Goal: Connect with others: Connect with other users

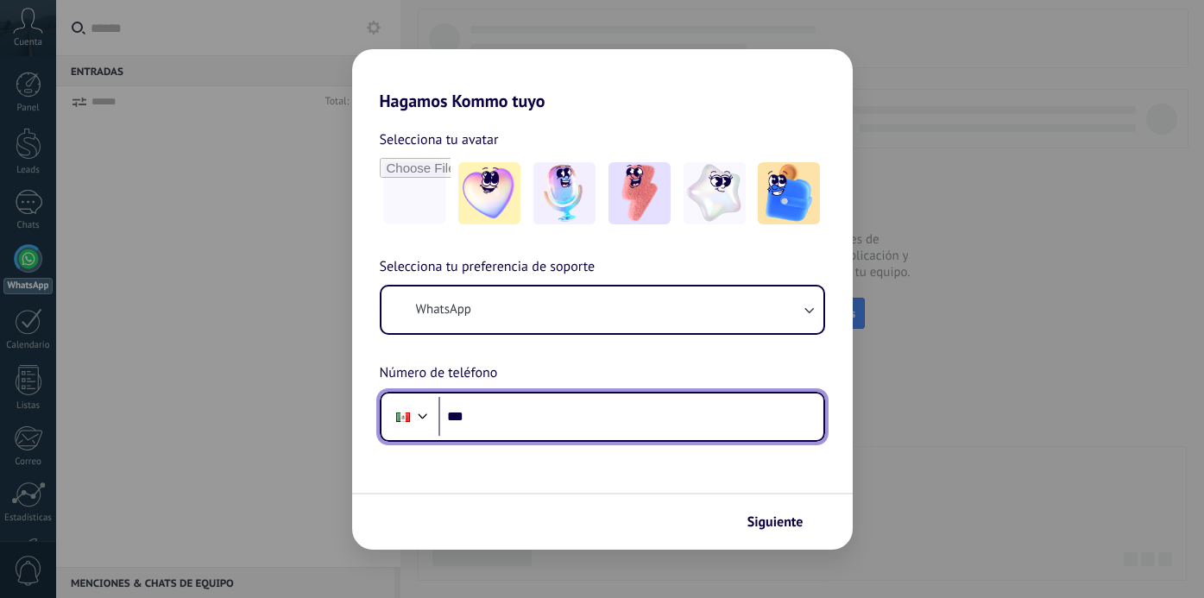
click at [503, 413] on input "***" at bounding box center [630, 417] width 385 height 40
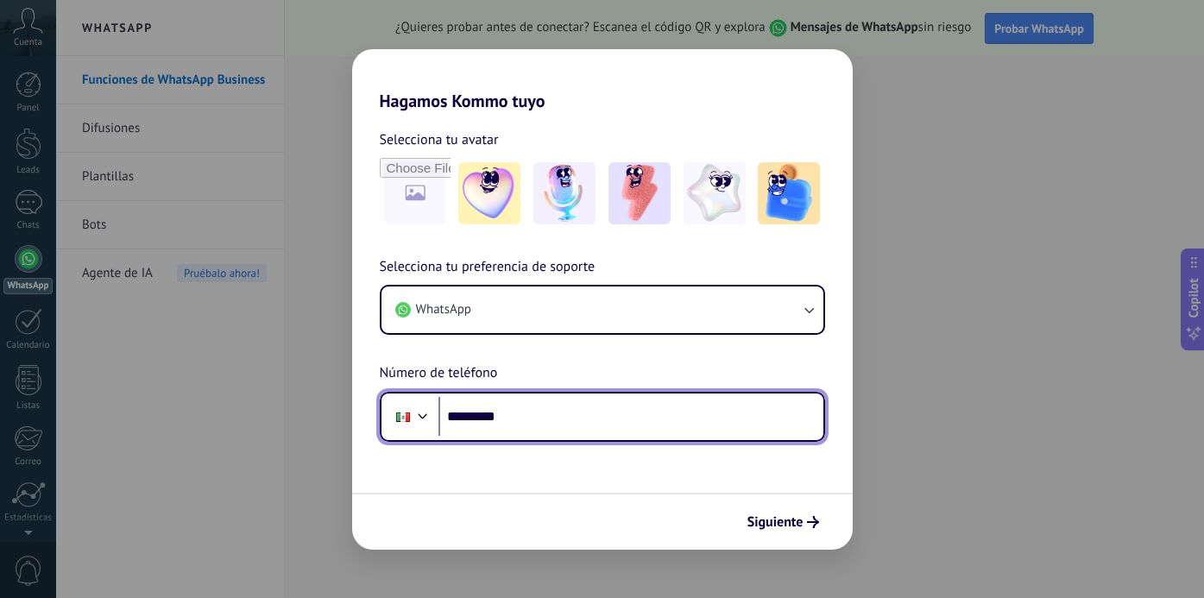
click at [418, 409] on div at bounding box center [423, 414] width 21 height 21
click at [419, 416] on div at bounding box center [423, 414] width 21 height 21
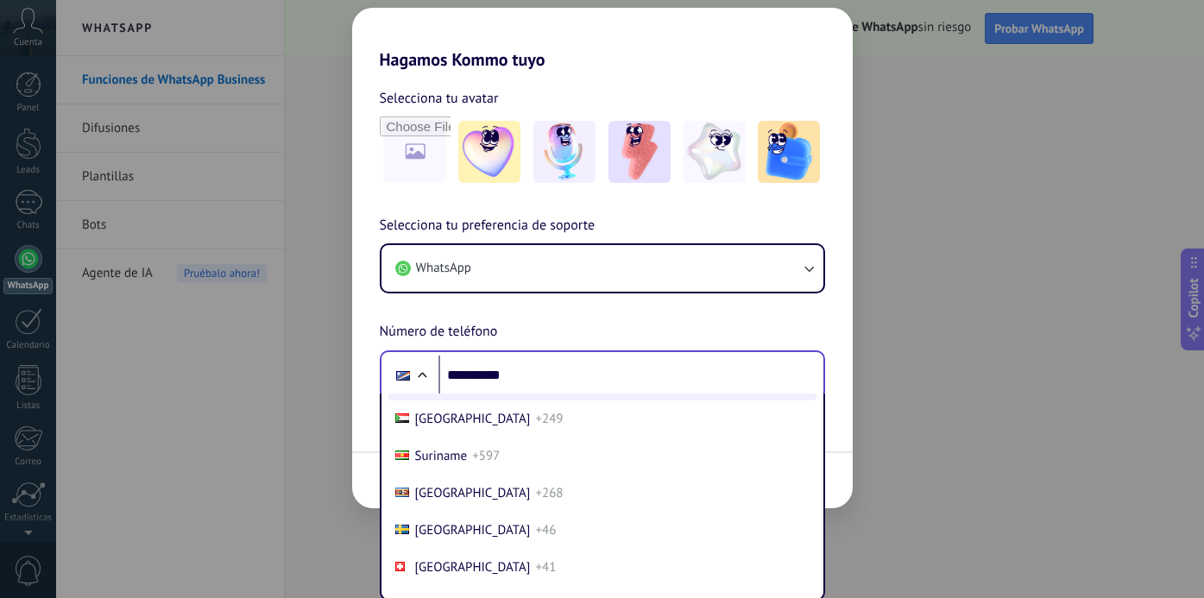
scroll to position [6624, 0]
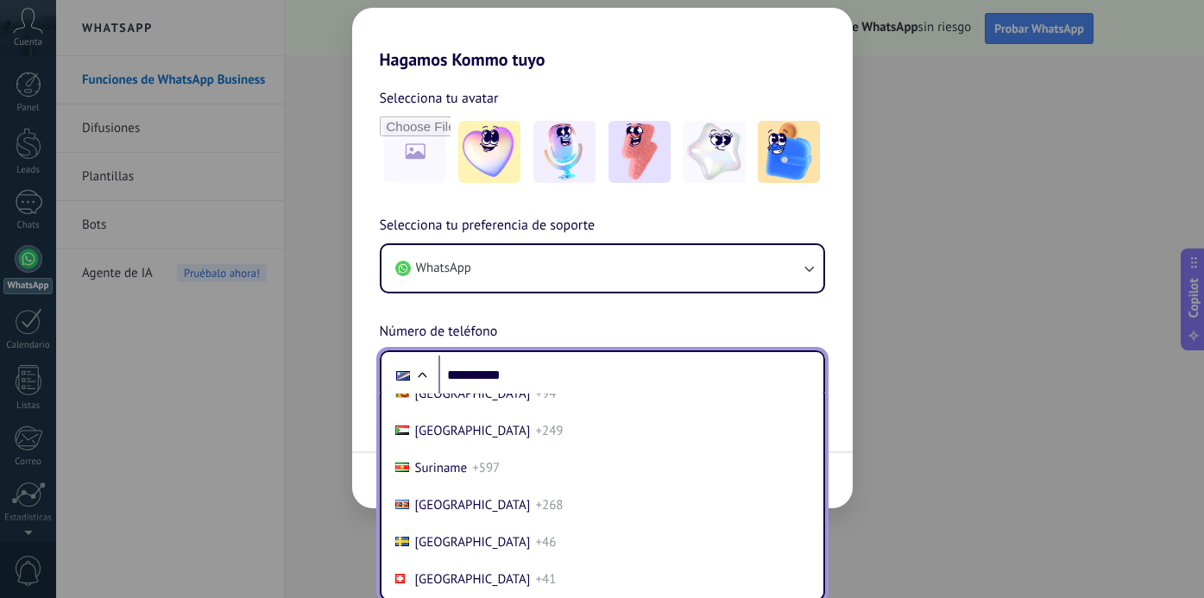
click at [535, 365] on span "+34" at bounding box center [545, 357] width 21 height 16
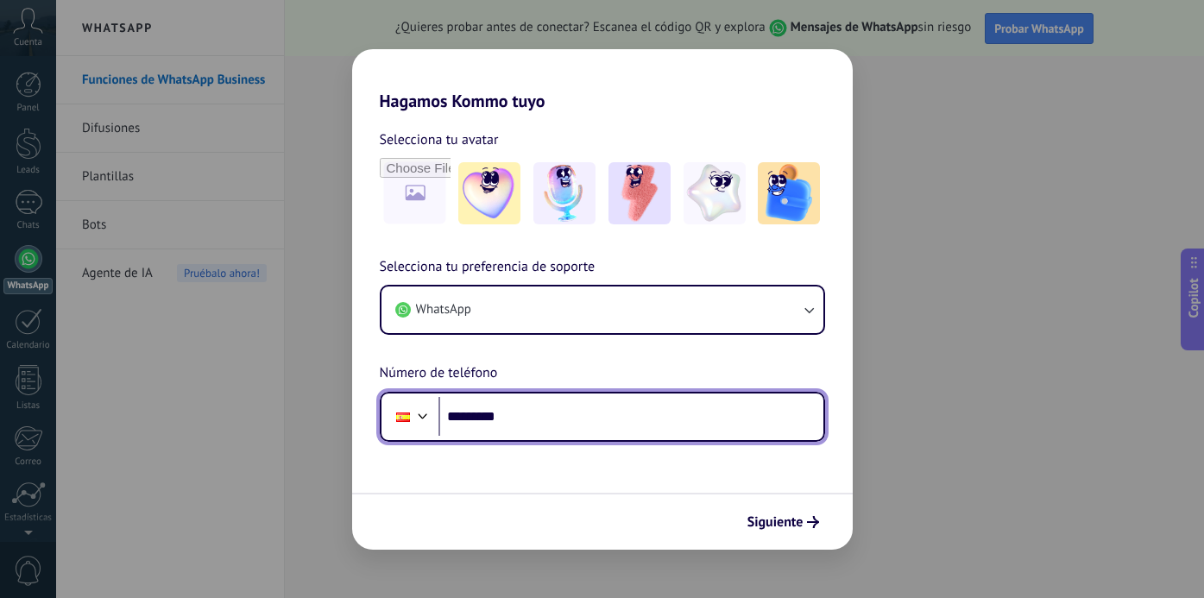
scroll to position [0, 0]
click at [517, 425] on input "*********" at bounding box center [630, 417] width 385 height 40
type input "**********"
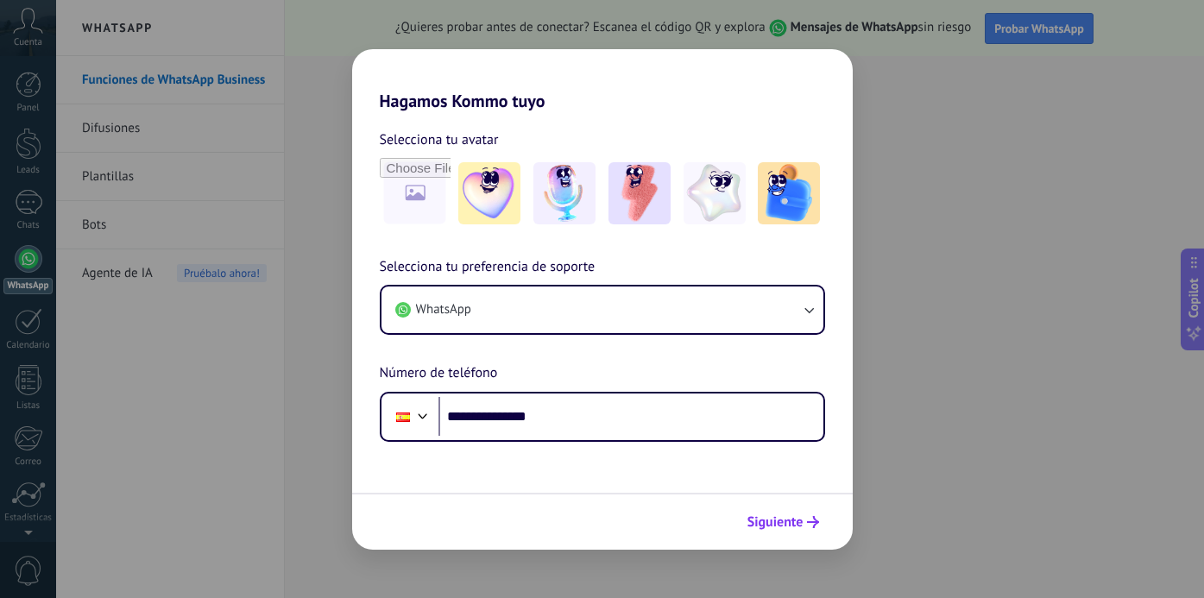
click at [776, 520] on span "Siguiente" at bounding box center [775, 522] width 56 height 12
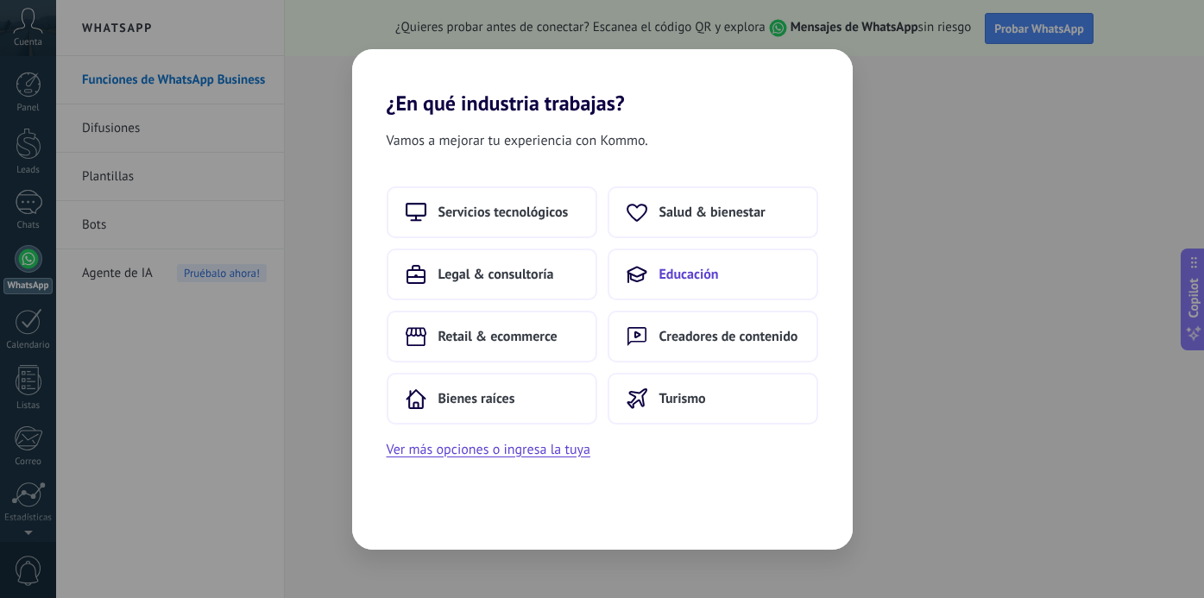
click at [679, 267] on span "Educación" at bounding box center [689, 274] width 60 height 17
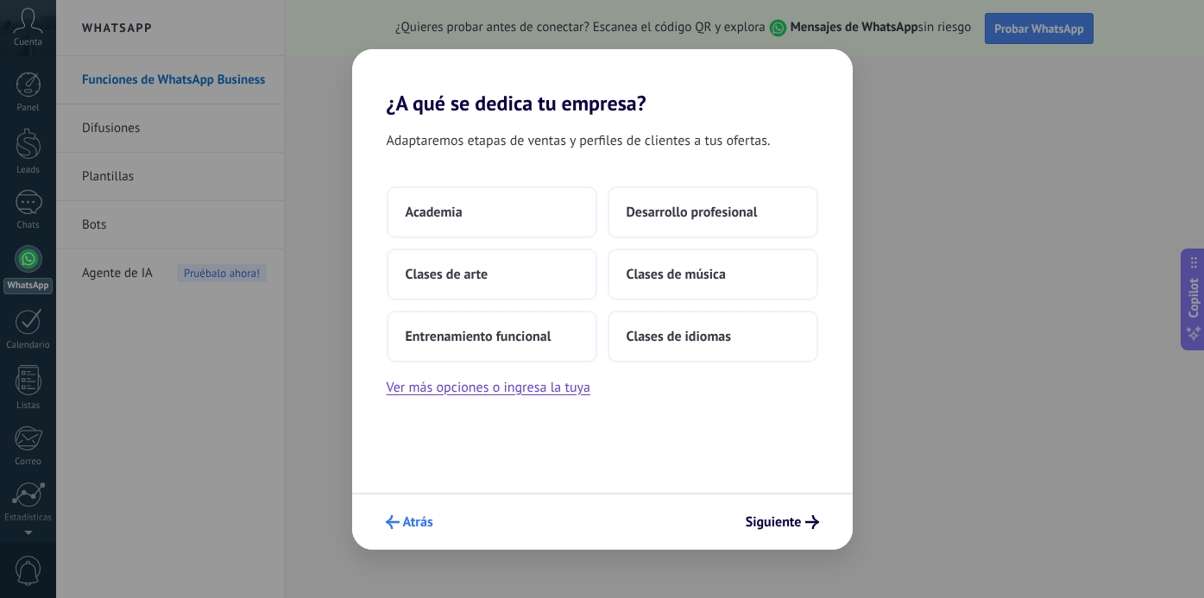
click at [418, 520] on span "Atrás" at bounding box center [418, 522] width 30 height 12
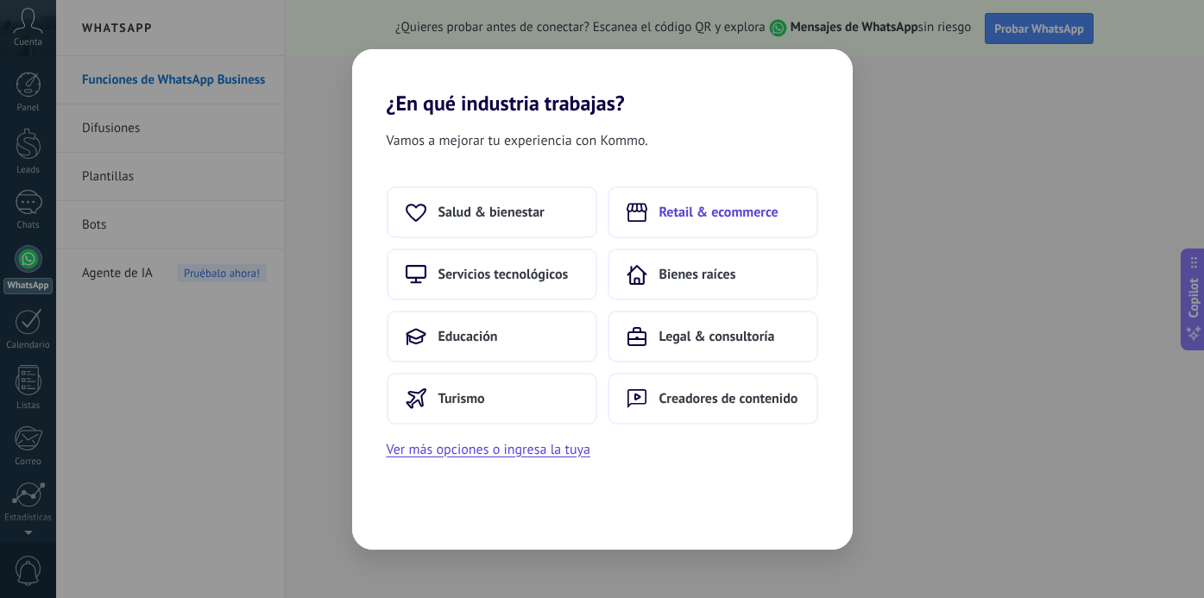
click at [681, 217] on span "Retail & ecommerce" at bounding box center [718, 212] width 119 height 17
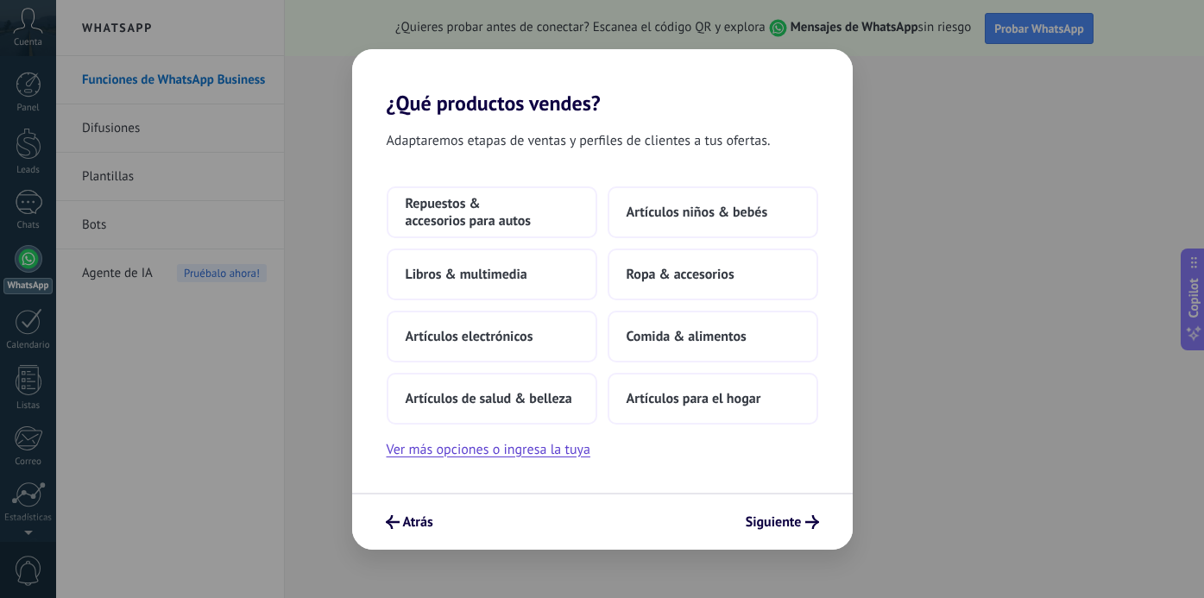
click at [665, 298] on div "Repuestos & accesorios para autos Artículos niños & bebés Libros & multimedia R…" at bounding box center [603, 305] width 432 height 238
click at [401, 522] on span "Atrás" at bounding box center [409, 522] width 47 height 14
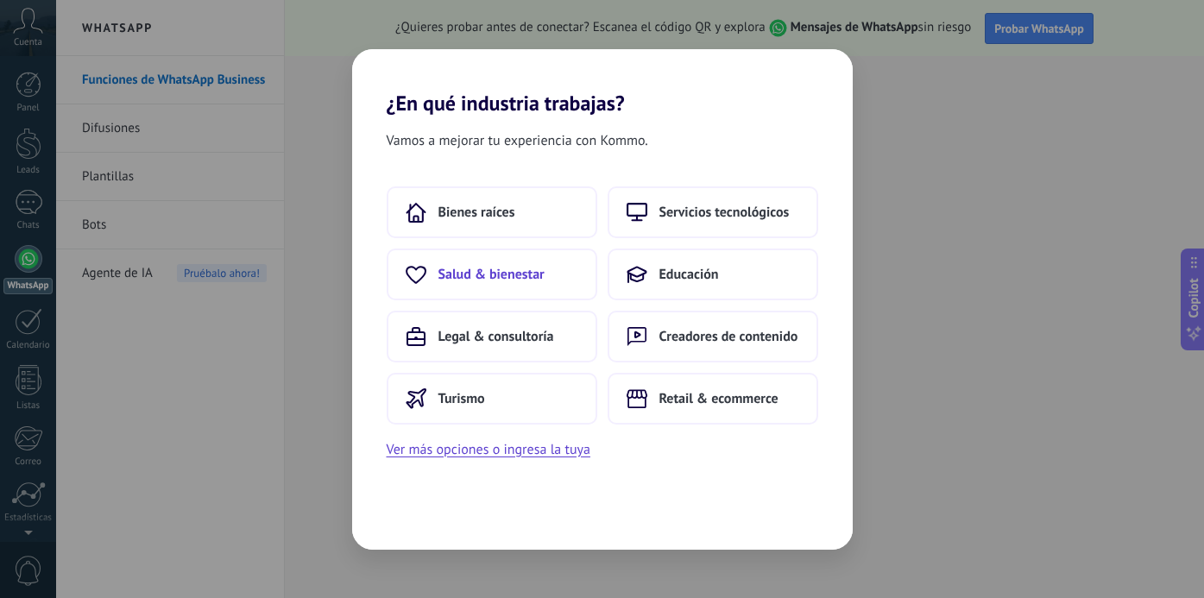
click at [499, 275] on span "Salud & bienestar" at bounding box center [491, 274] width 106 height 17
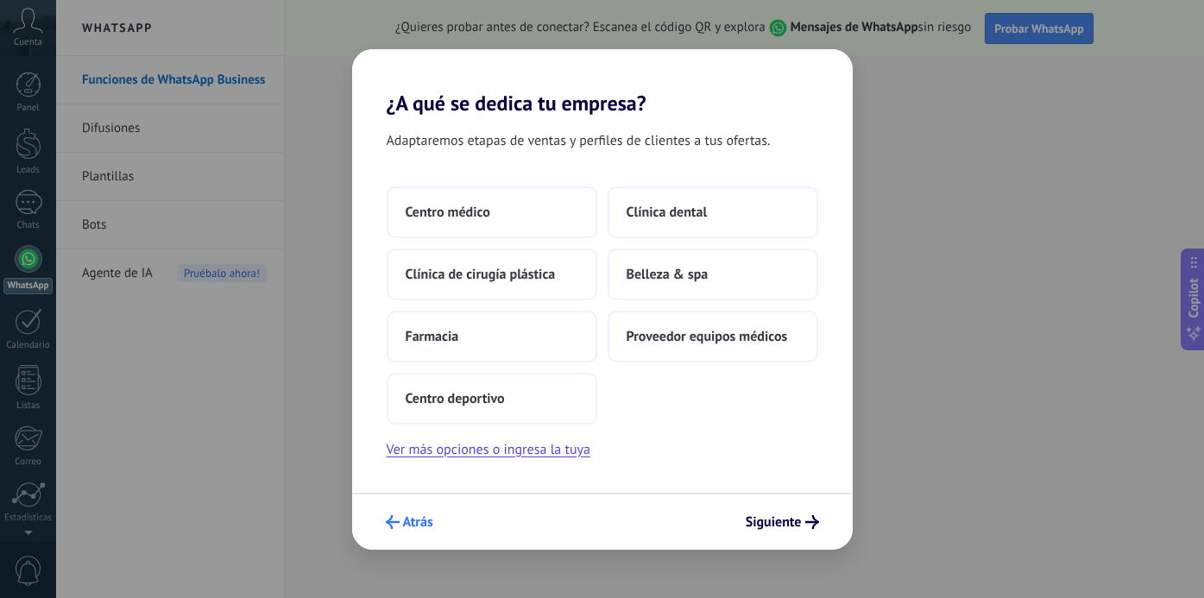
click at [421, 523] on span "Atrás" at bounding box center [418, 522] width 30 height 12
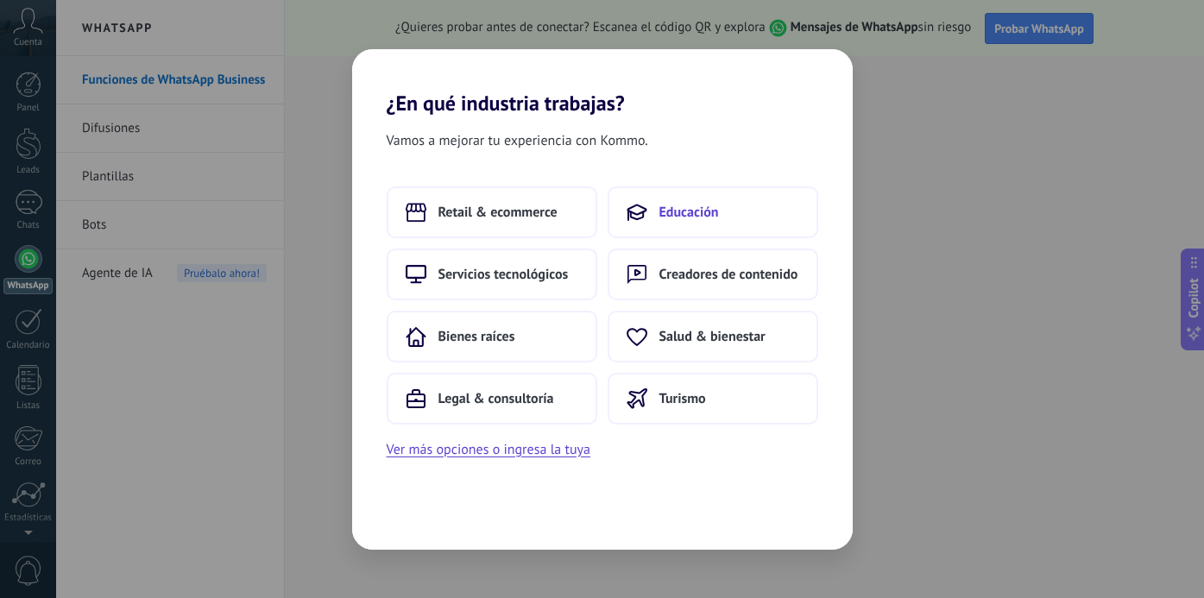
click at [679, 222] on button "Educación" at bounding box center [713, 212] width 211 height 52
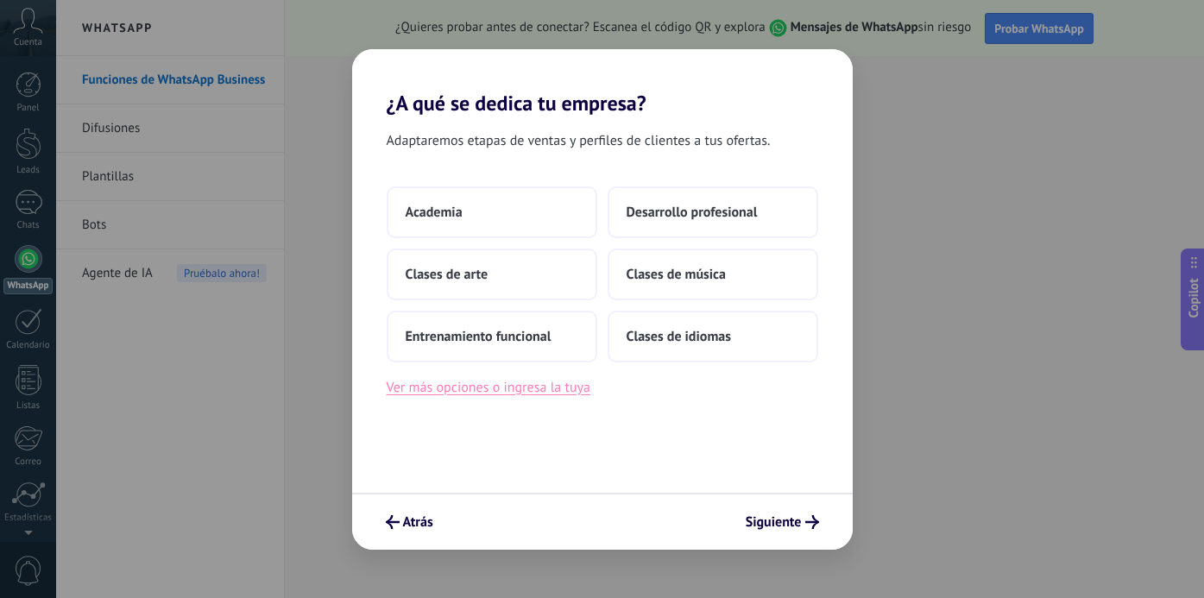
click at [482, 382] on button "Ver más opciones o ingresa la tuya" at bounding box center [489, 387] width 204 height 22
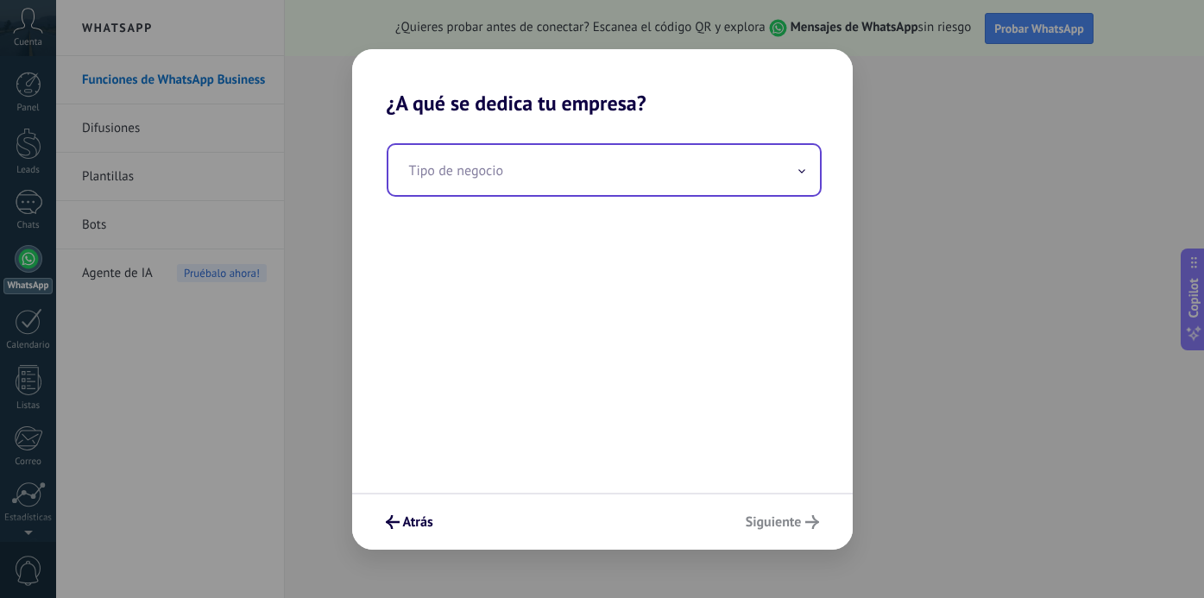
click at [512, 161] on input "text" at bounding box center [604, 170] width 432 height 50
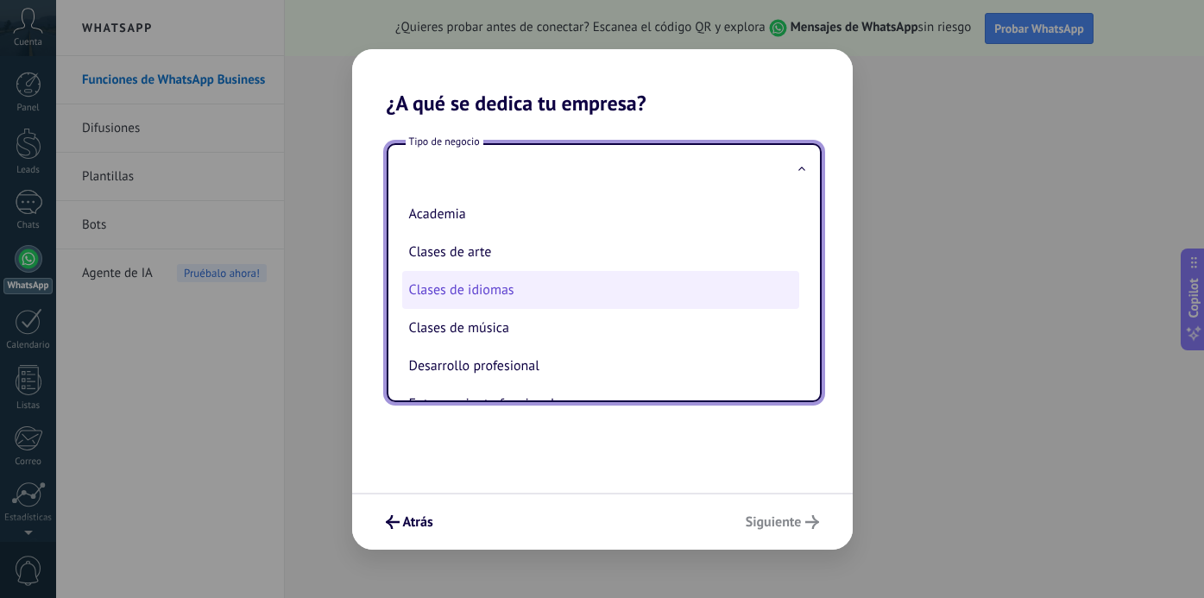
scroll to position [45, 0]
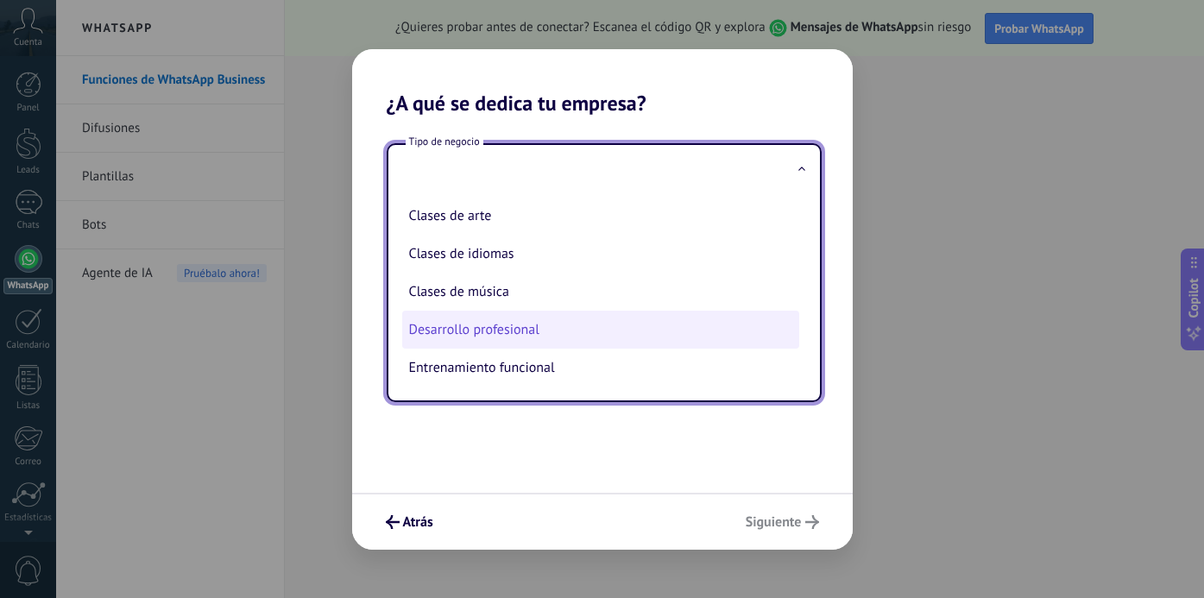
click at [525, 334] on li "Desarrollo profesional" at bounding box center [600, 330] width 397 height 38
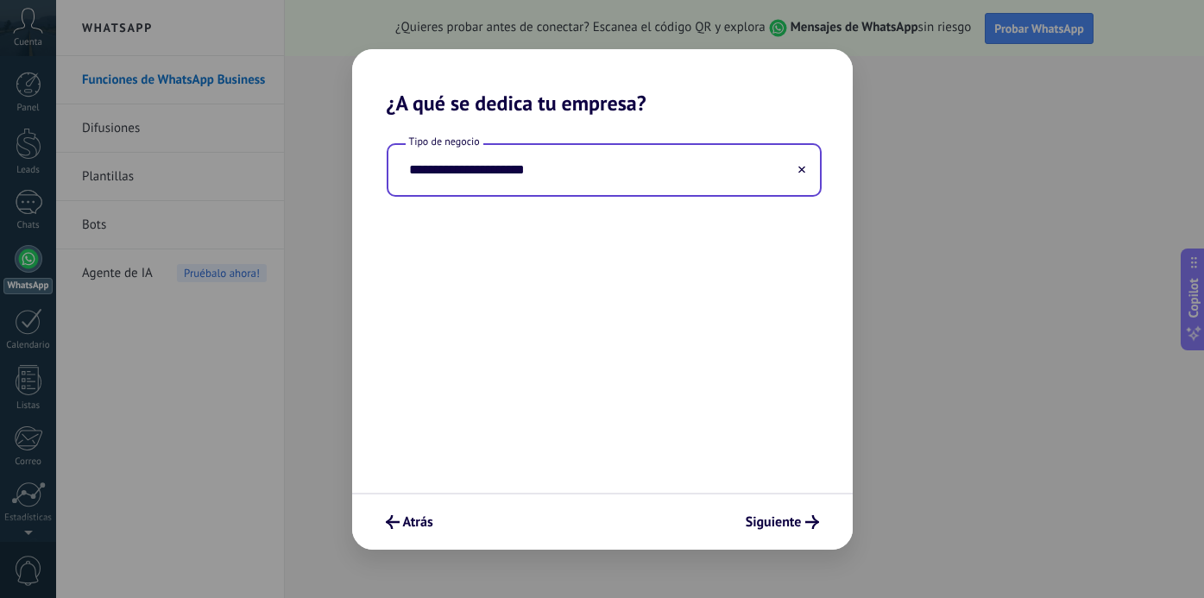
type input "**********"
click at [763, 525] on span "Siguiente" at bounding box center [774, 522] width 56 height 12
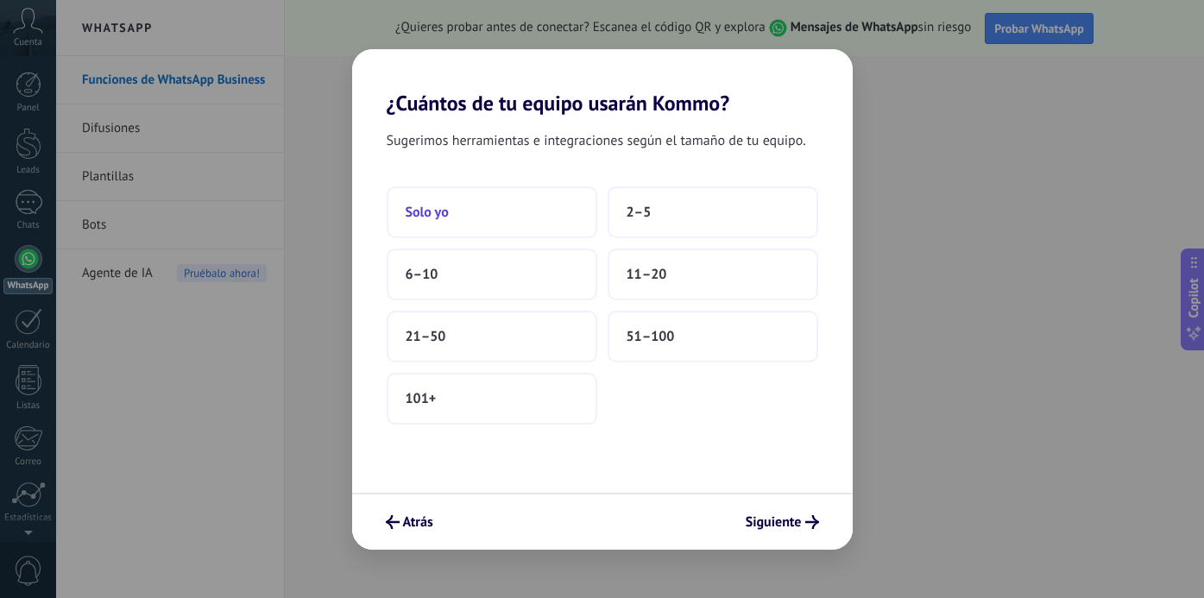
click at [464, 216] on button "Solo yo" at bounding box center [492, 212] width 211 height 52
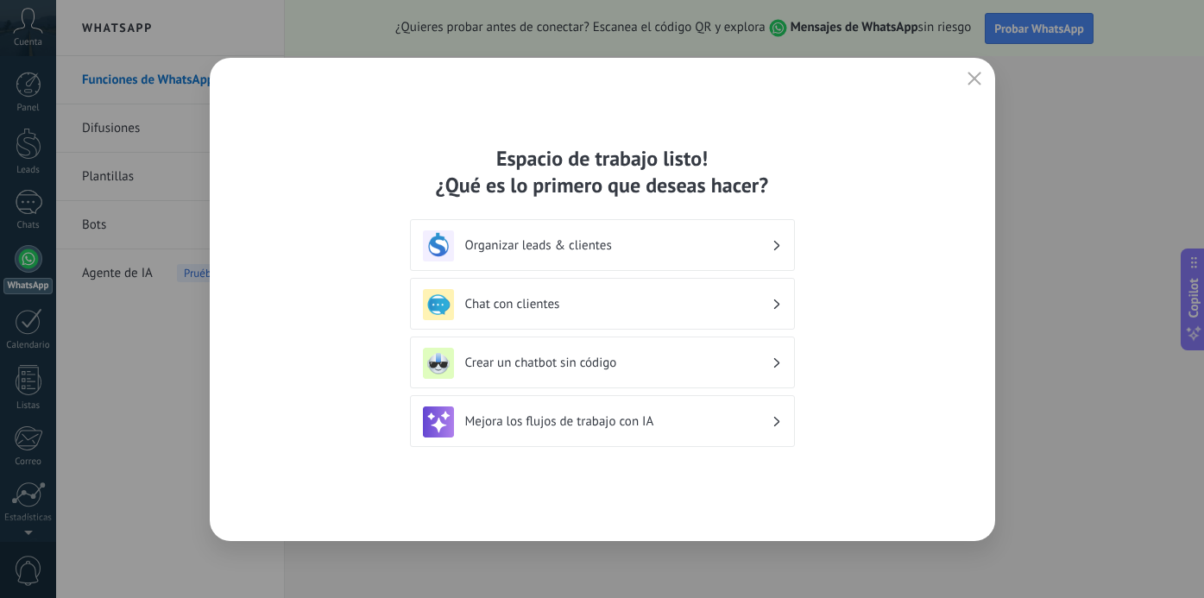
click at [535, 305] on h3 "Chat con clientes" at bounding box center [618, 304] width 306 height 16
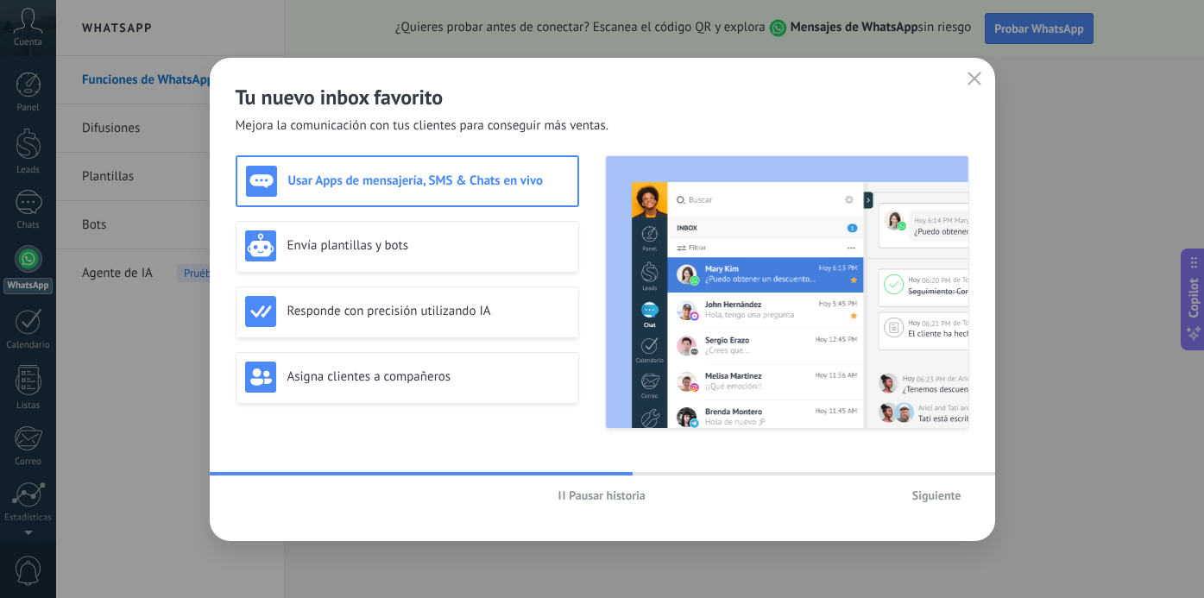
click at [929, 501] on span "Siguiente" at bounding box center [936, 495] width 49 height 12
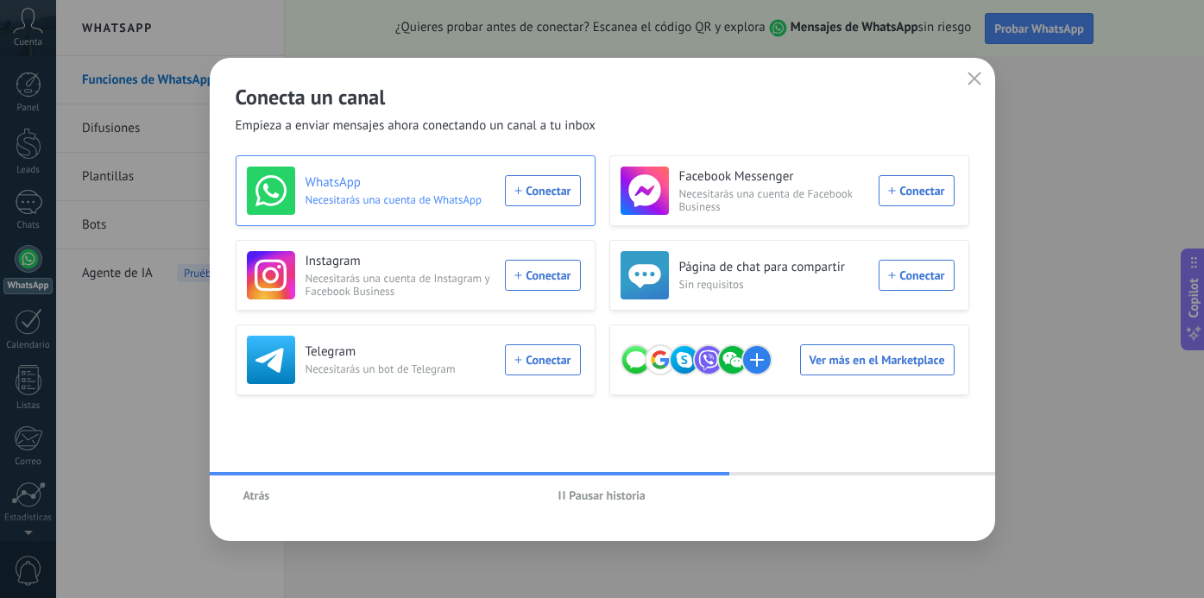
click at [540, 193] on div "WhatsApp Necesitarás una cuenta de WhatsApp Conectar" at bounding box center [414, 191] width 334 height 48
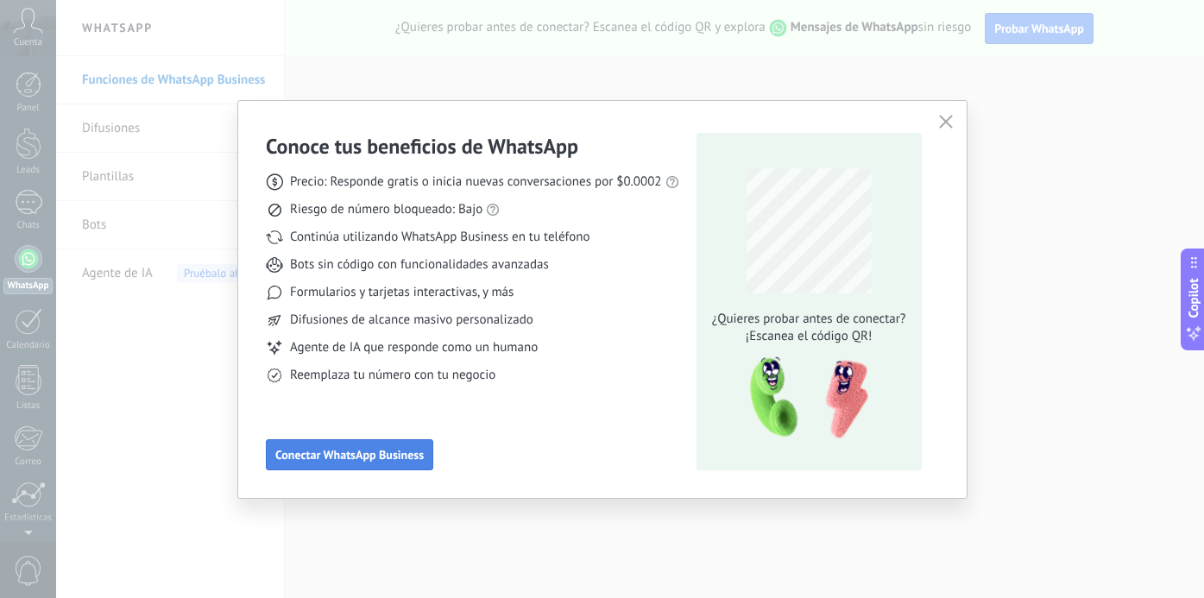
click at [388, 454] on span "Conectar WhatsApp Business" at bounding box center [349, 455] width 148 height 12
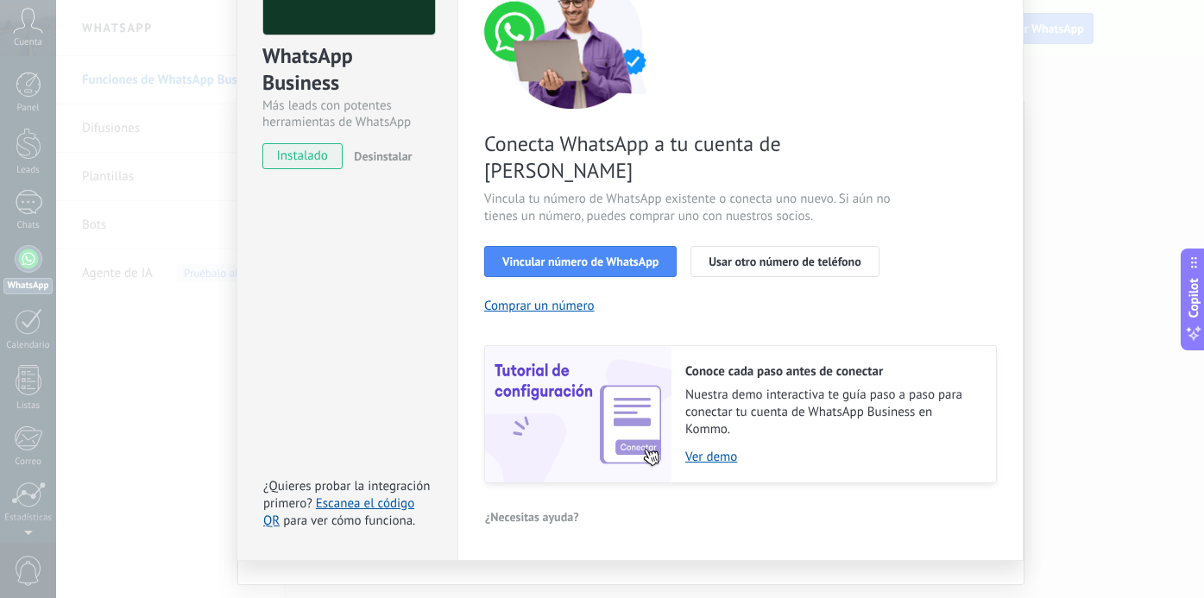
scroll to position [169, 0]
click at [603, 255] on span "Vincular número de WhatsApp" at bounding box center [580, 261] width 156 height 12
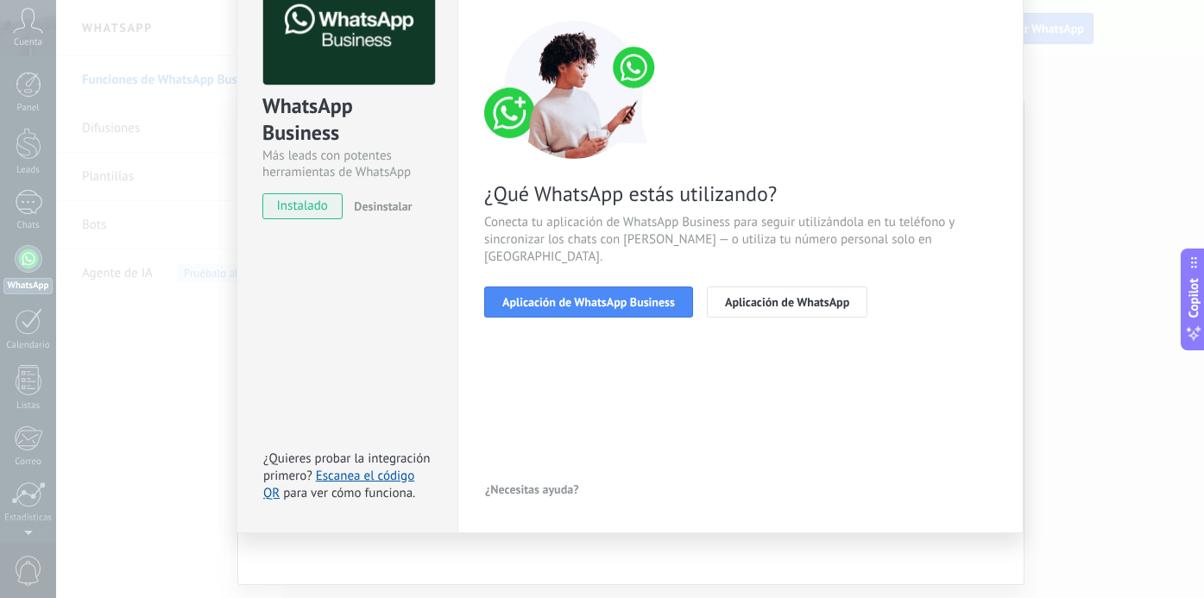
scroll to position [118, 0]
click at [647, 296] on span "Aplicación de WhatsApp Business" at bounding box center [588, 302] width 173 height 12
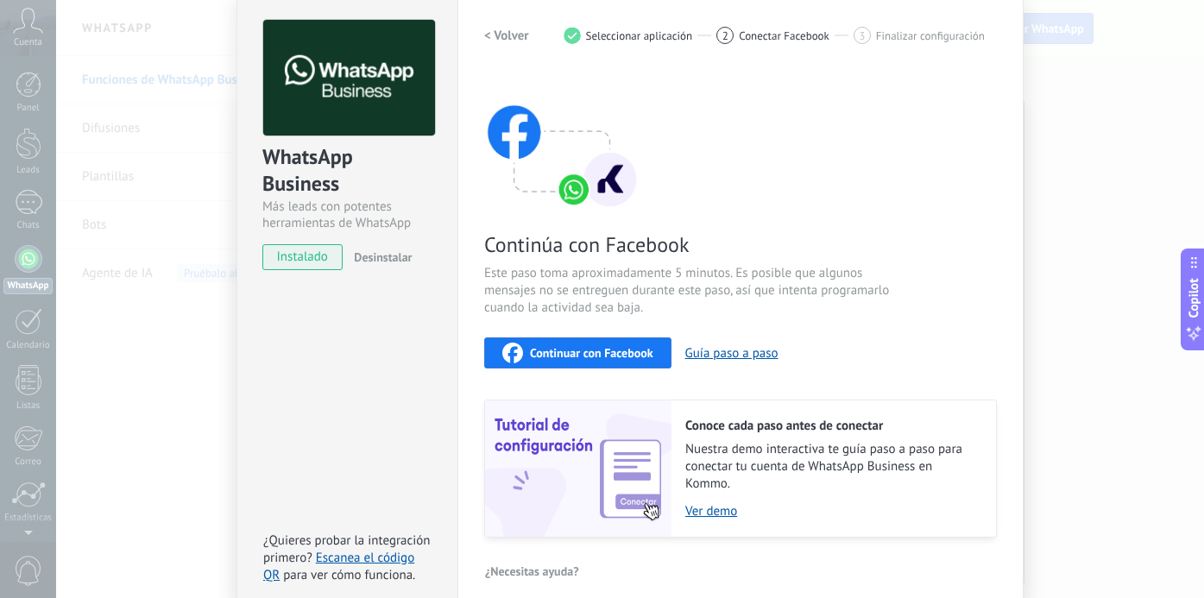
scroll to position [74, 0]
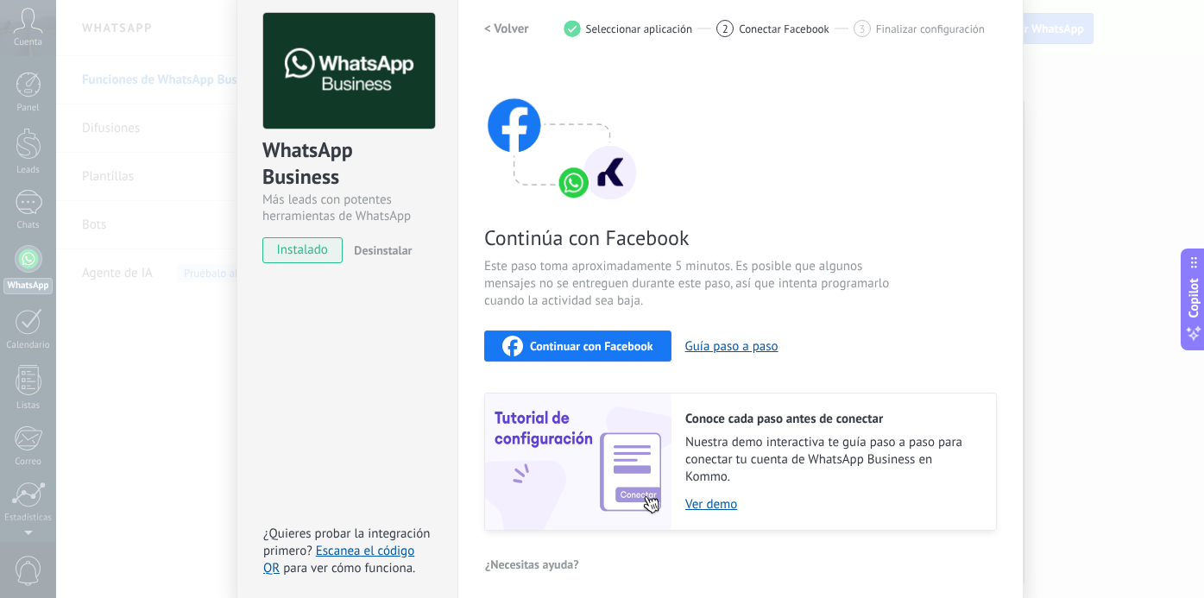
click at [608, 351] on span "Continuar con Facebook" at bounding box center [591, 346] width 123 height 12
